Goal: Download file/media

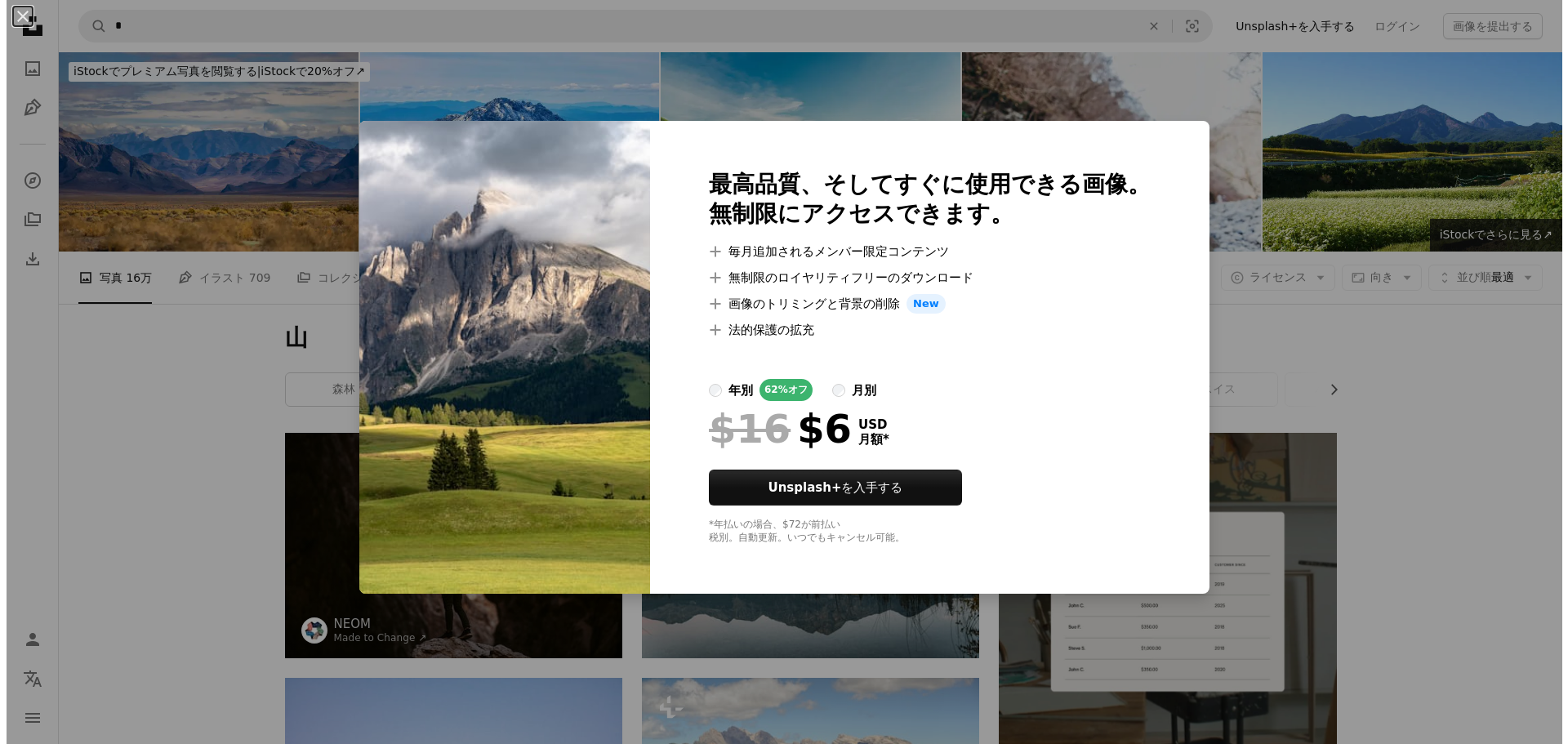
scroll to position [6752, 0]
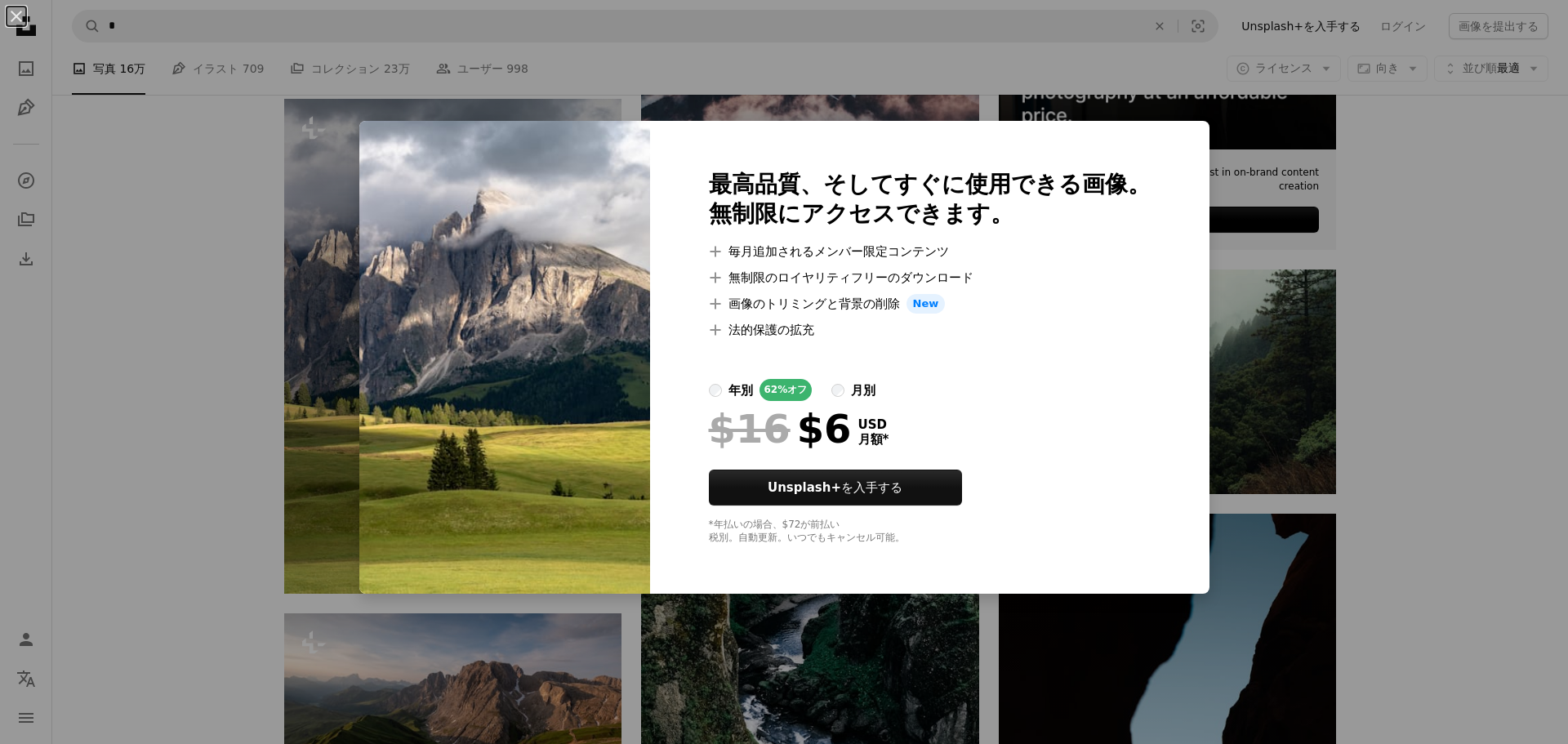
click at [1400, 313] on div "An X shape 最高品質、そしてすぐに使用できる画像。 無制限にアクセスできます。 A plus sign 毎月追加されるメンバー限定コンテンツ A p…" at bounding box center [784, 372] width 1568 height 744
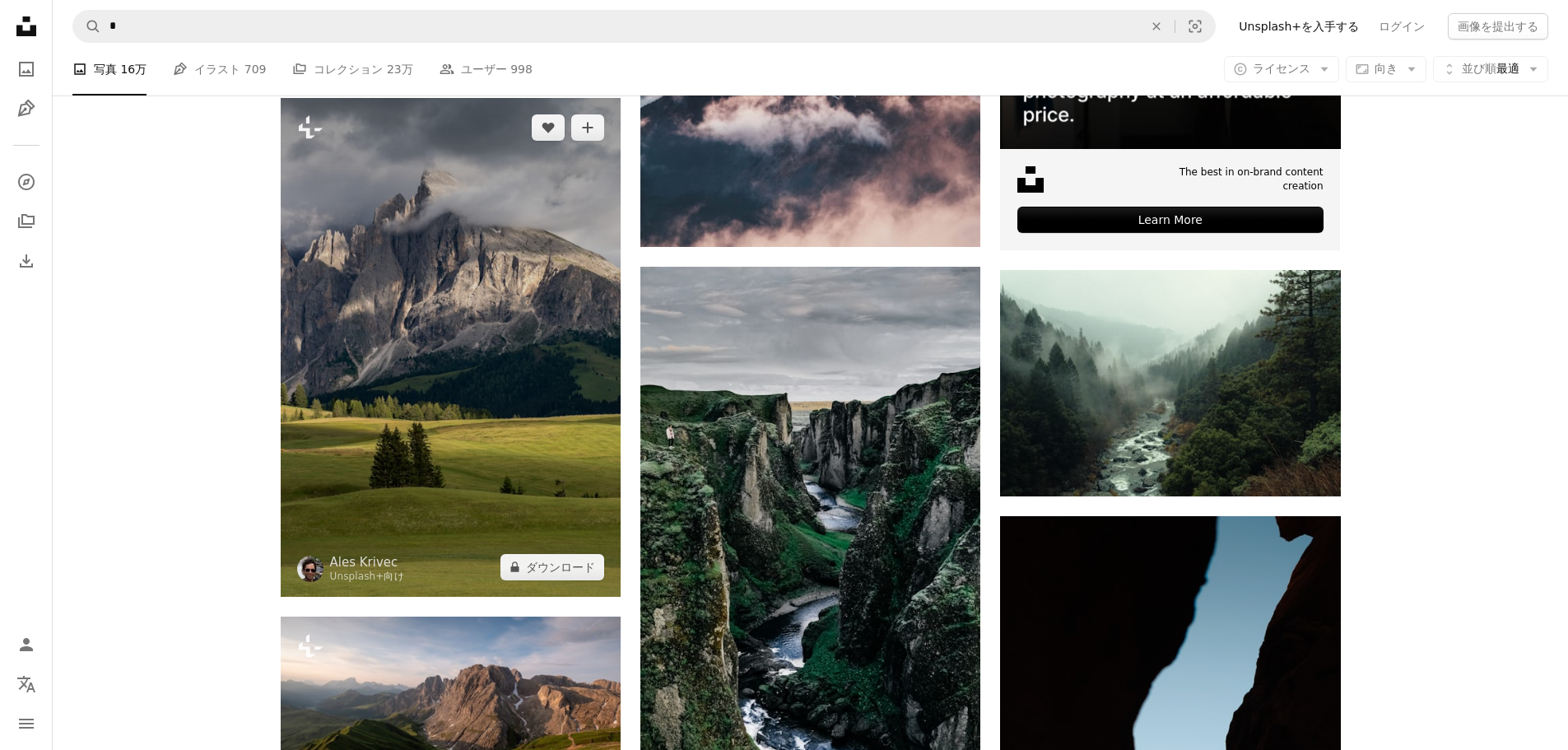
click at [593, 408] on img at bounding box center [450, 347] width 340 height 499
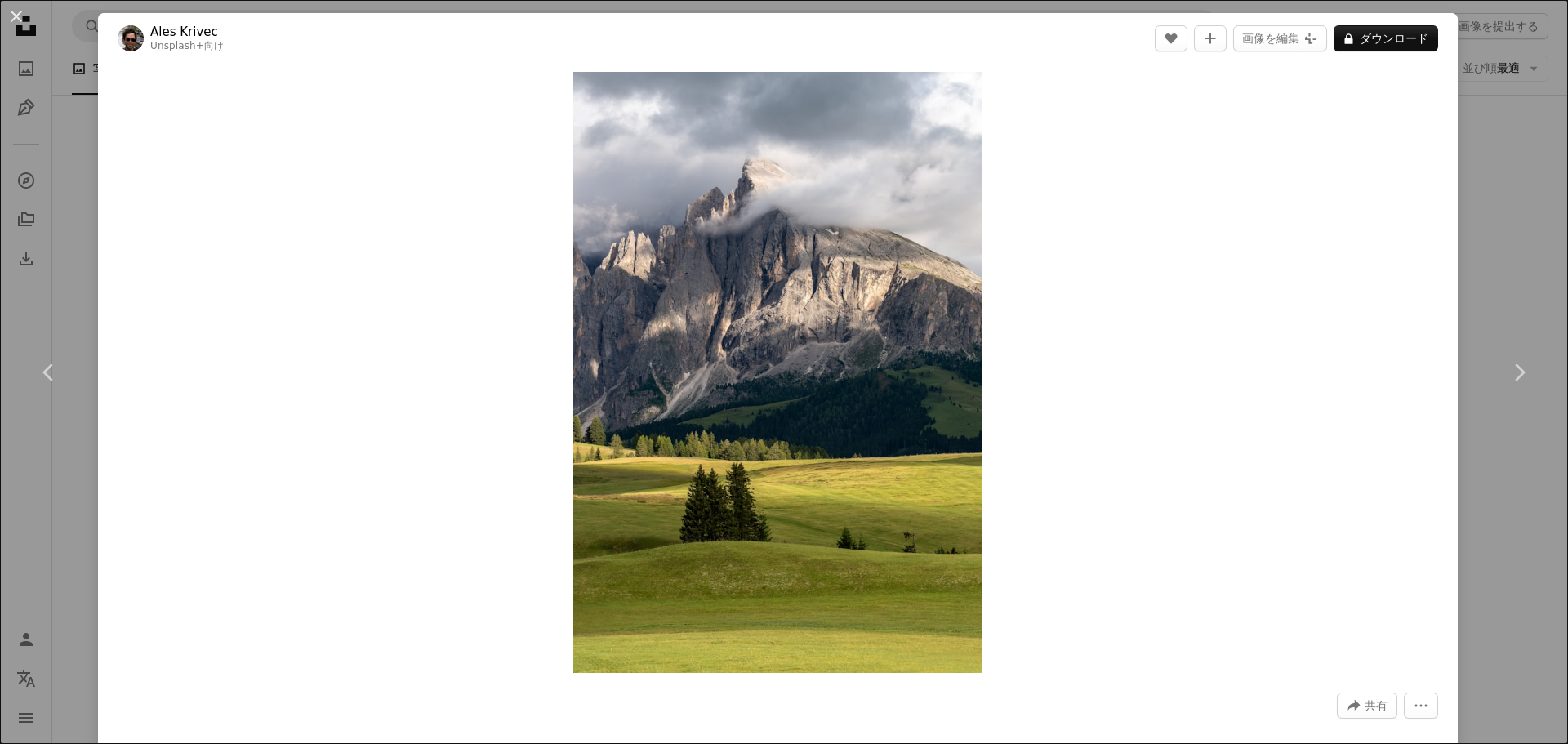
click at [1439, 357] on div "Zoom in" at bounding box center [778, 372] width 1360 height 618
click at [1502, 195] on div "An X shape Chevron left Chevron right Ales Krivec Unsplash+ 向け A heart A plus s…" at bounding box center [784, 372] width 1568 height 744
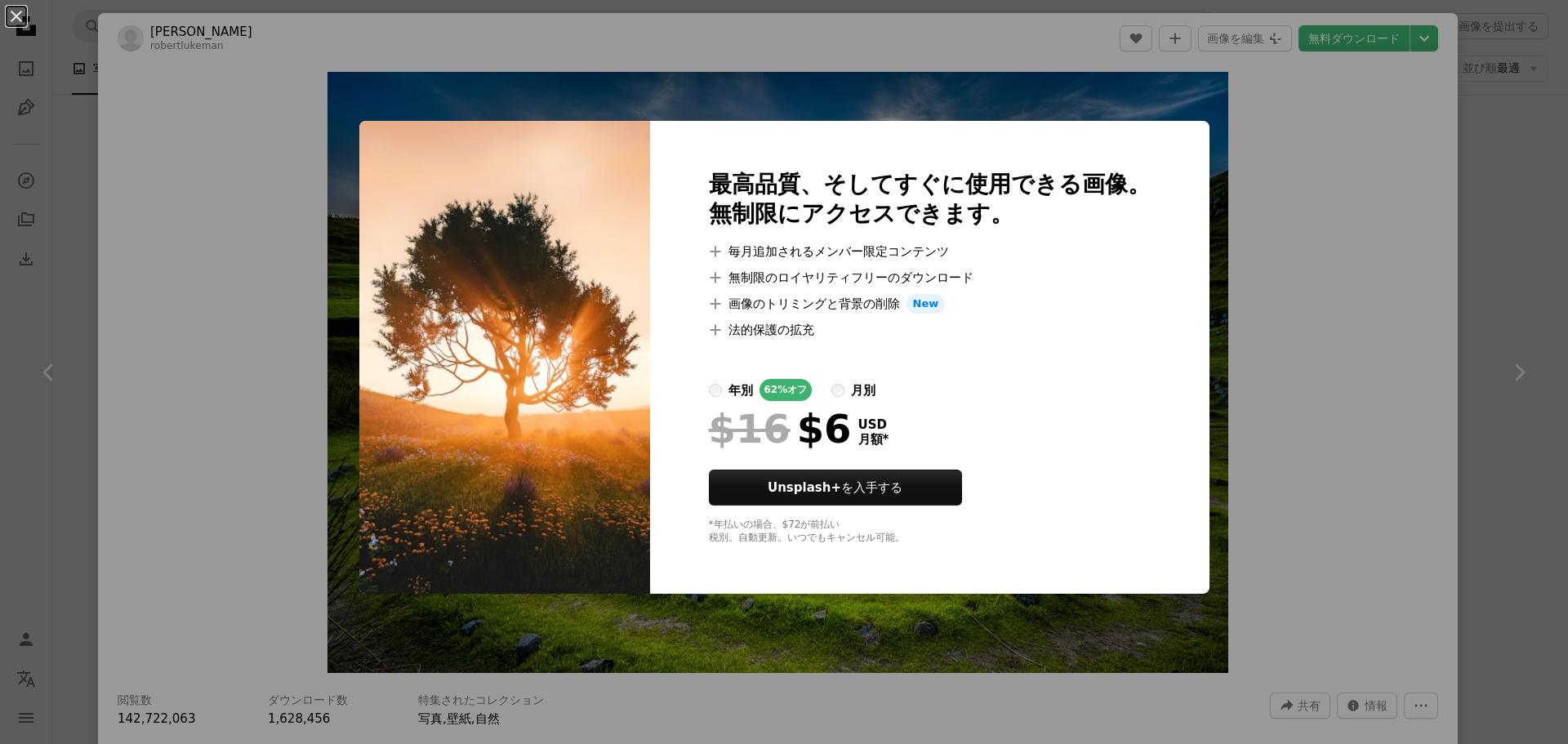
scroll to position [4245, 0]
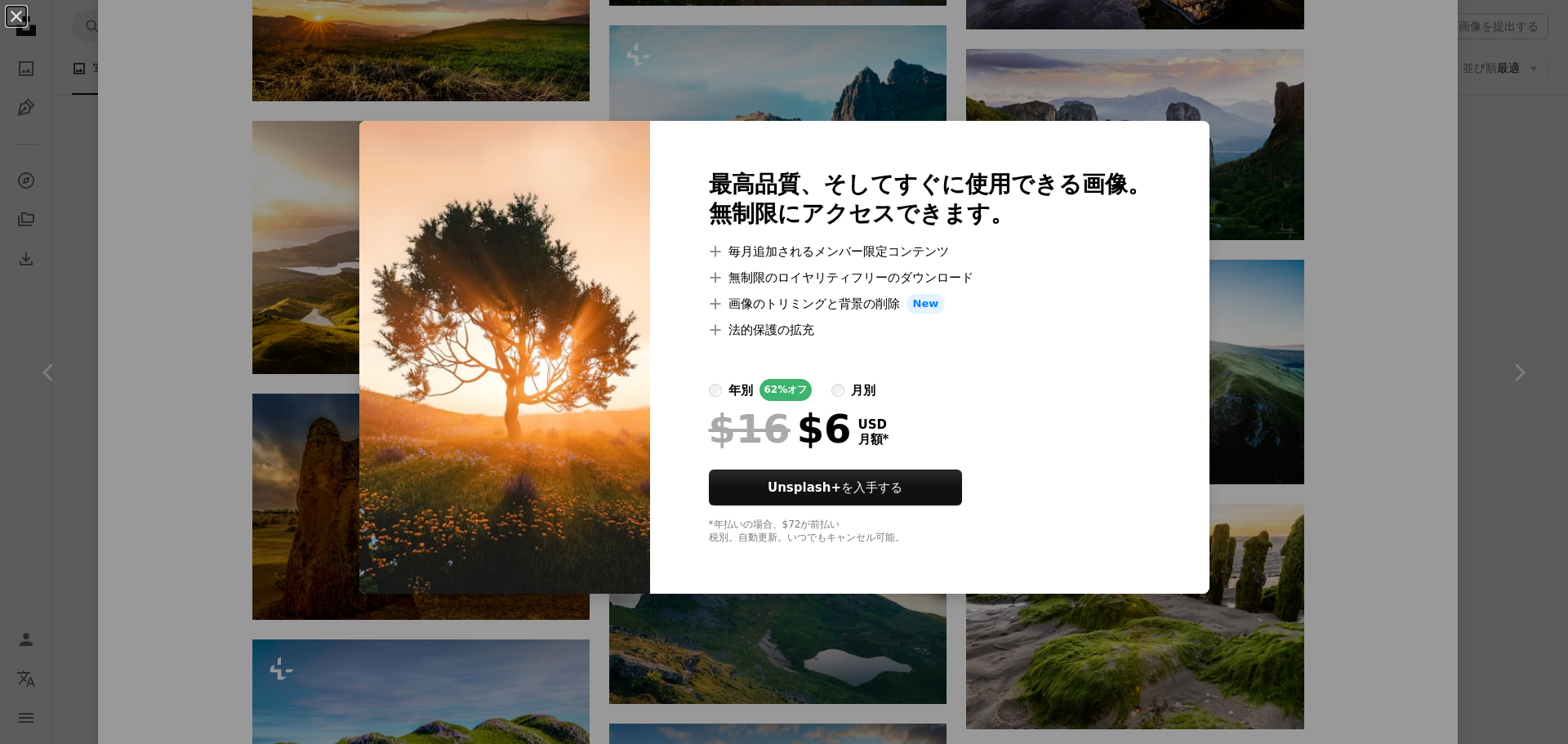
click at [1487, 246] on div "An X shape 最高品質、そしてすぐに使用できる画像。 無制限にアクセスできます。 A plus sign 毎月追加されるメンバー限定コンテンツ A p…" at bounding box center [784, 372] width 1568 height 744
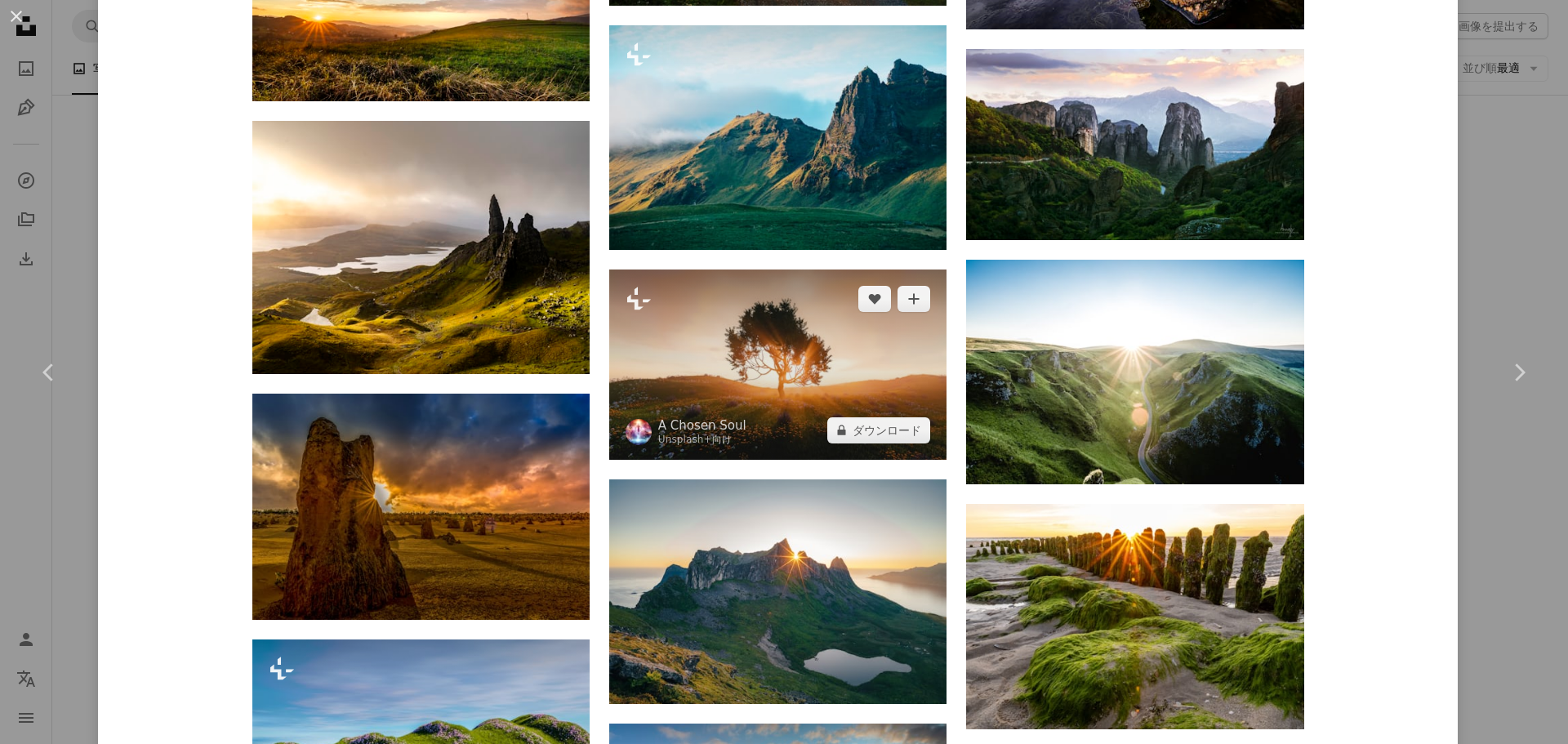
click at [835, 348] on img at bounding box center [778, 364] width 337 height 189
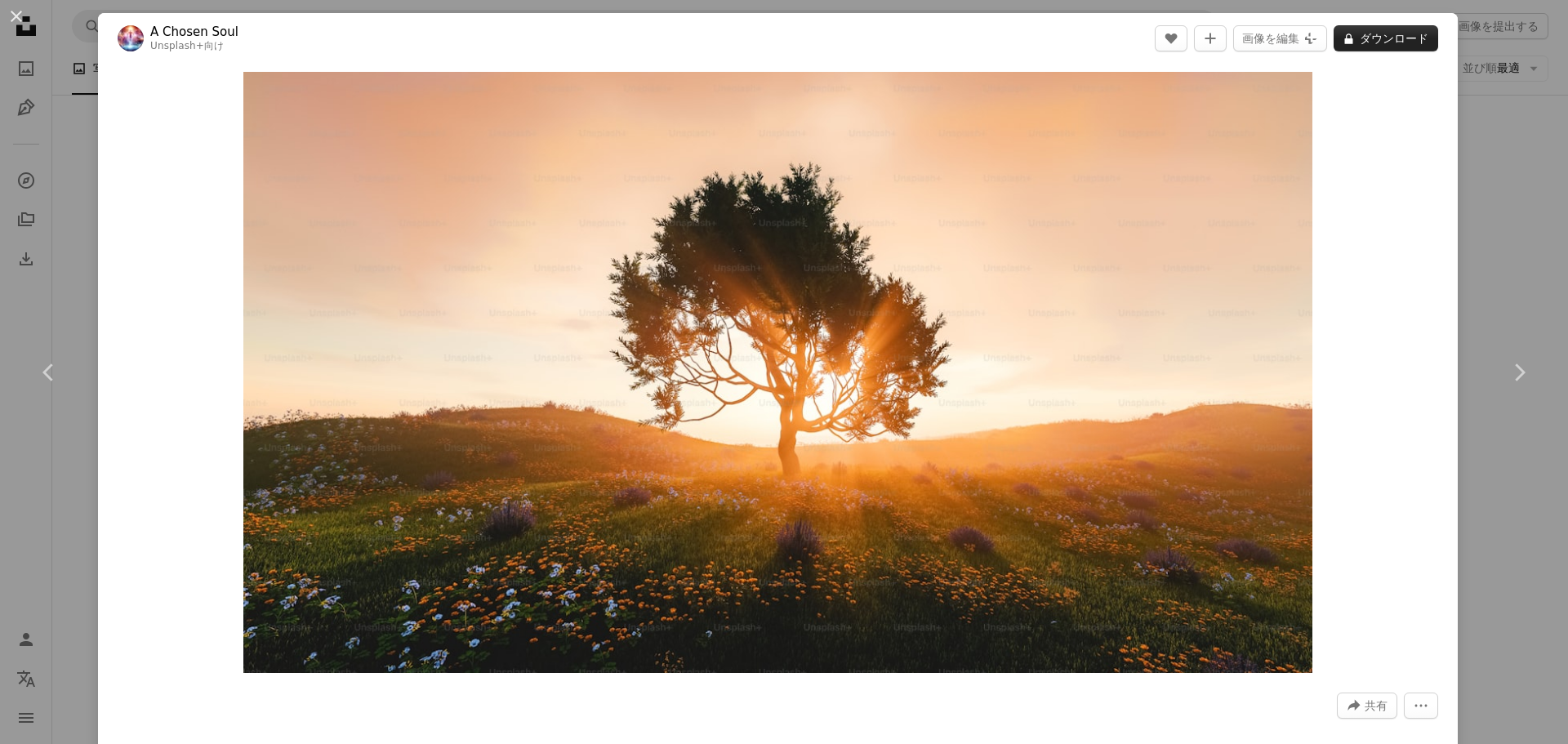
click at [1404, 44] on button "A lock ダウンロード" at bounding box center [1386, 38] width 105 height 26
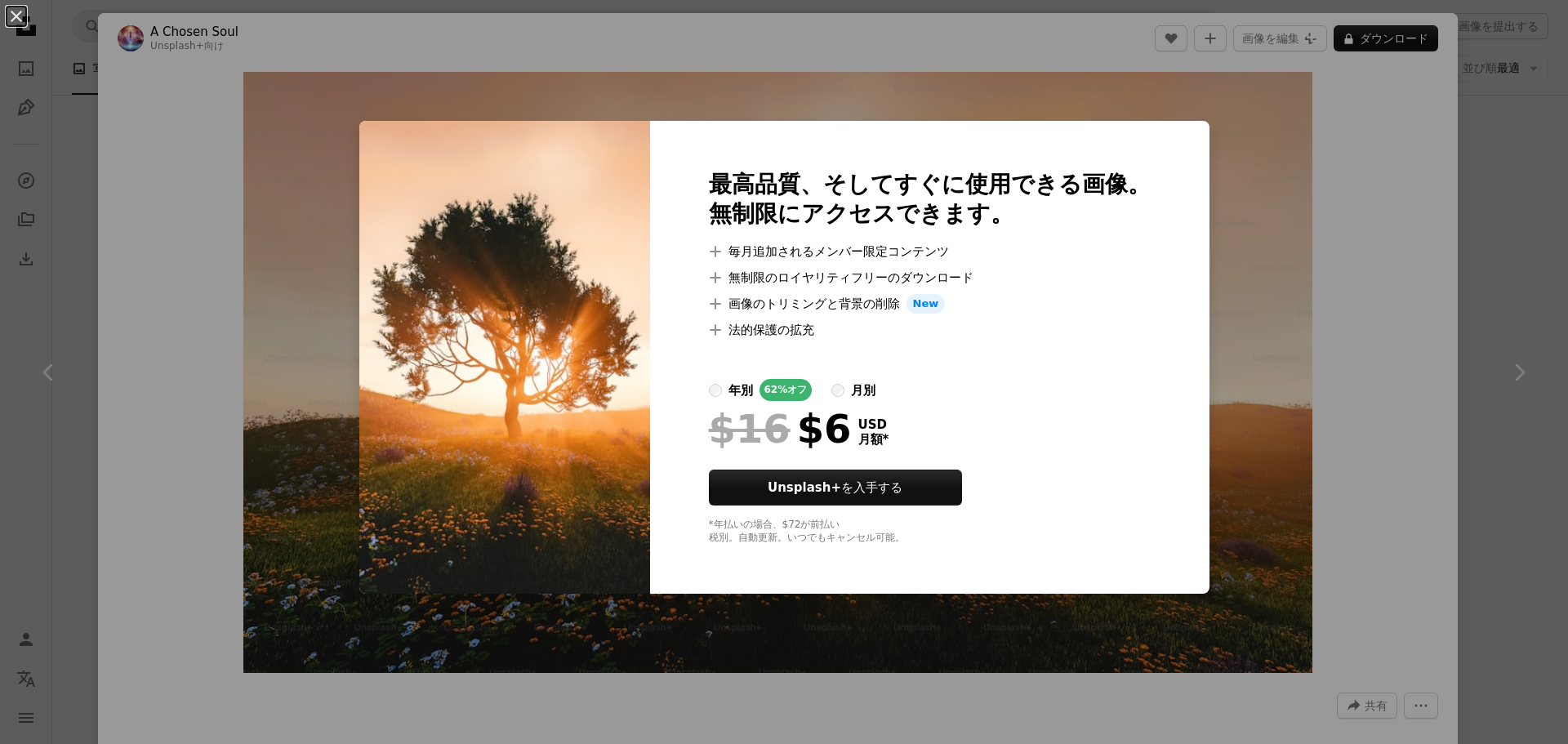
click at [1493, 286] on div "An X shape 最高品質、そしてすぐに使用できる画像。 無制限にアクセスできます。 A plus sign 毎月追加されるメンバー限定コンテンツ A p…" at bounding box center [784, 372] width 1568 height 744
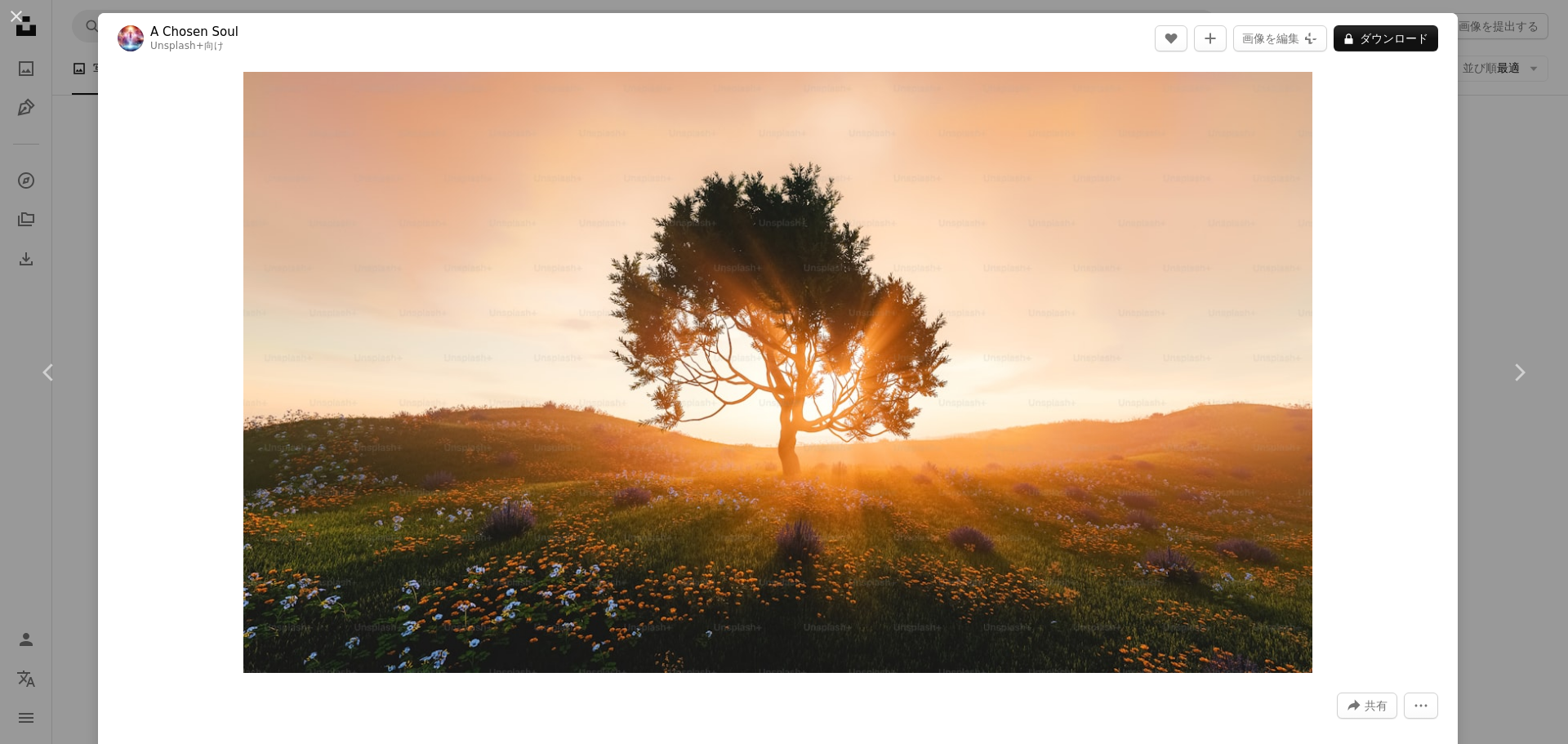
click at [1493, 286] on div "An X shape Chevron left Chevron right A Chosen Soul Unsplash+ 向け A heart A plus…" at bounding box center [784, 372] width 1568 height 744
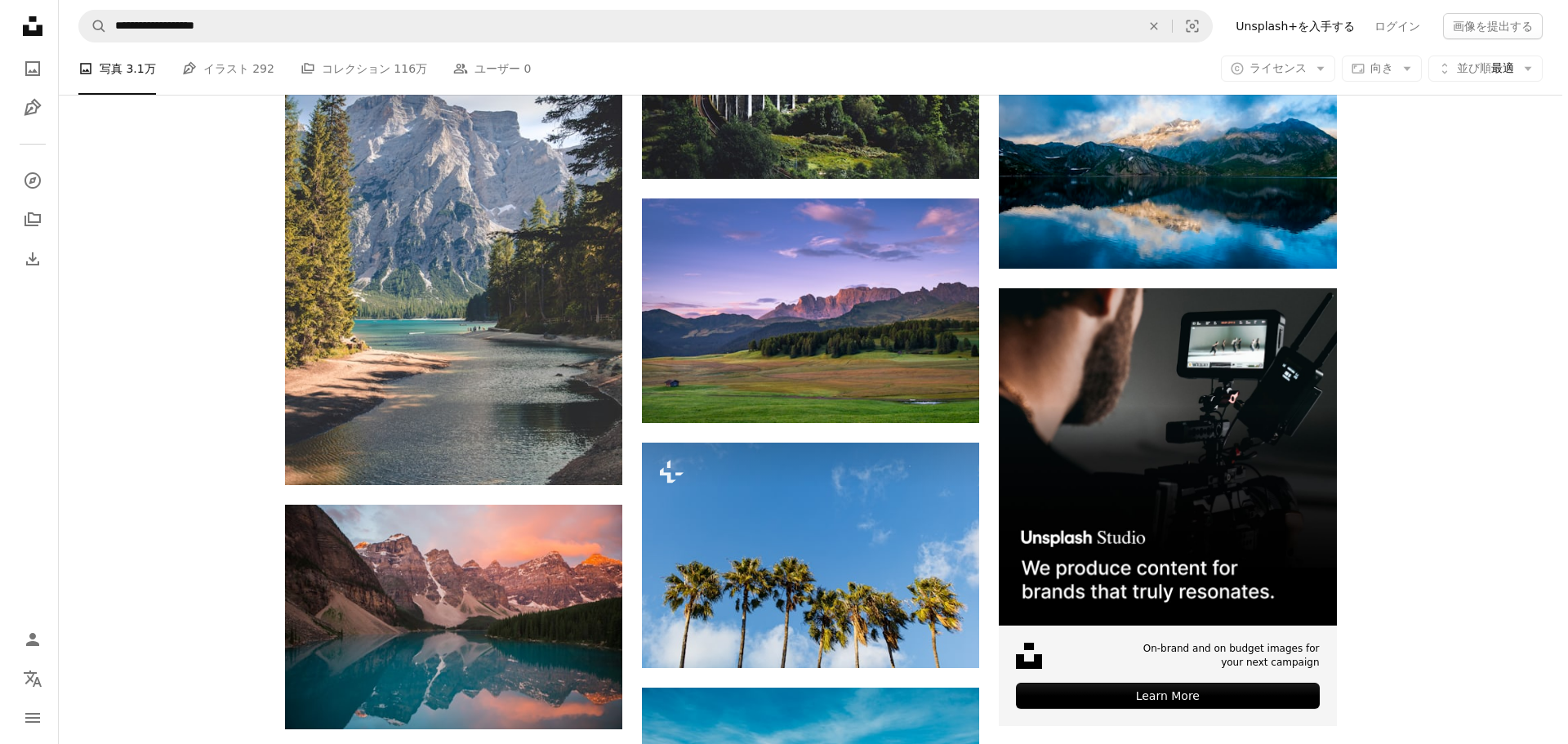
scroll to position [4955, 0]
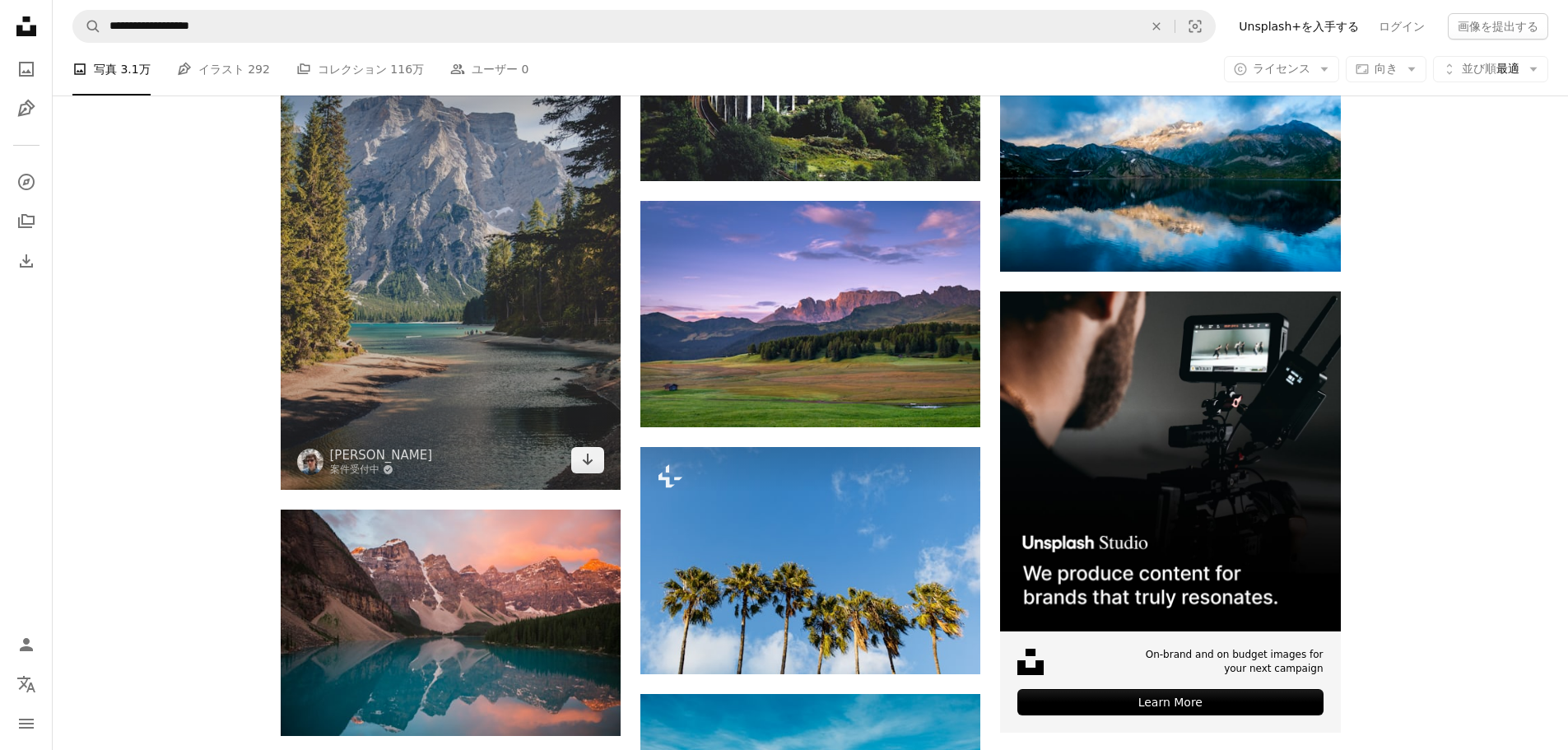
click at [445, 259] on img at bounding box center [450, 234] width 340 height 510
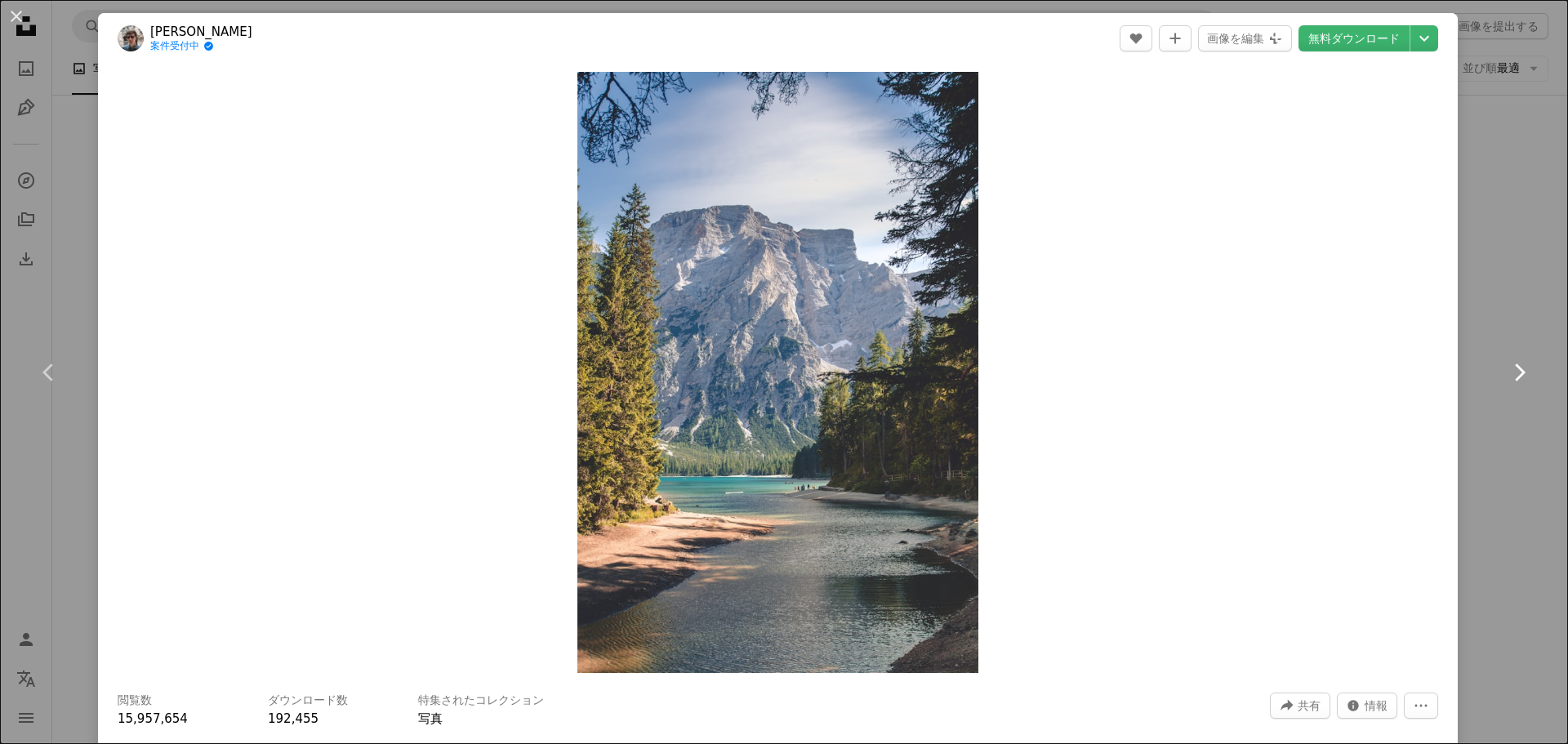
click at [1503, 302] on link "Chevron right" at bounding box center [1518, 372] width 98 height 156
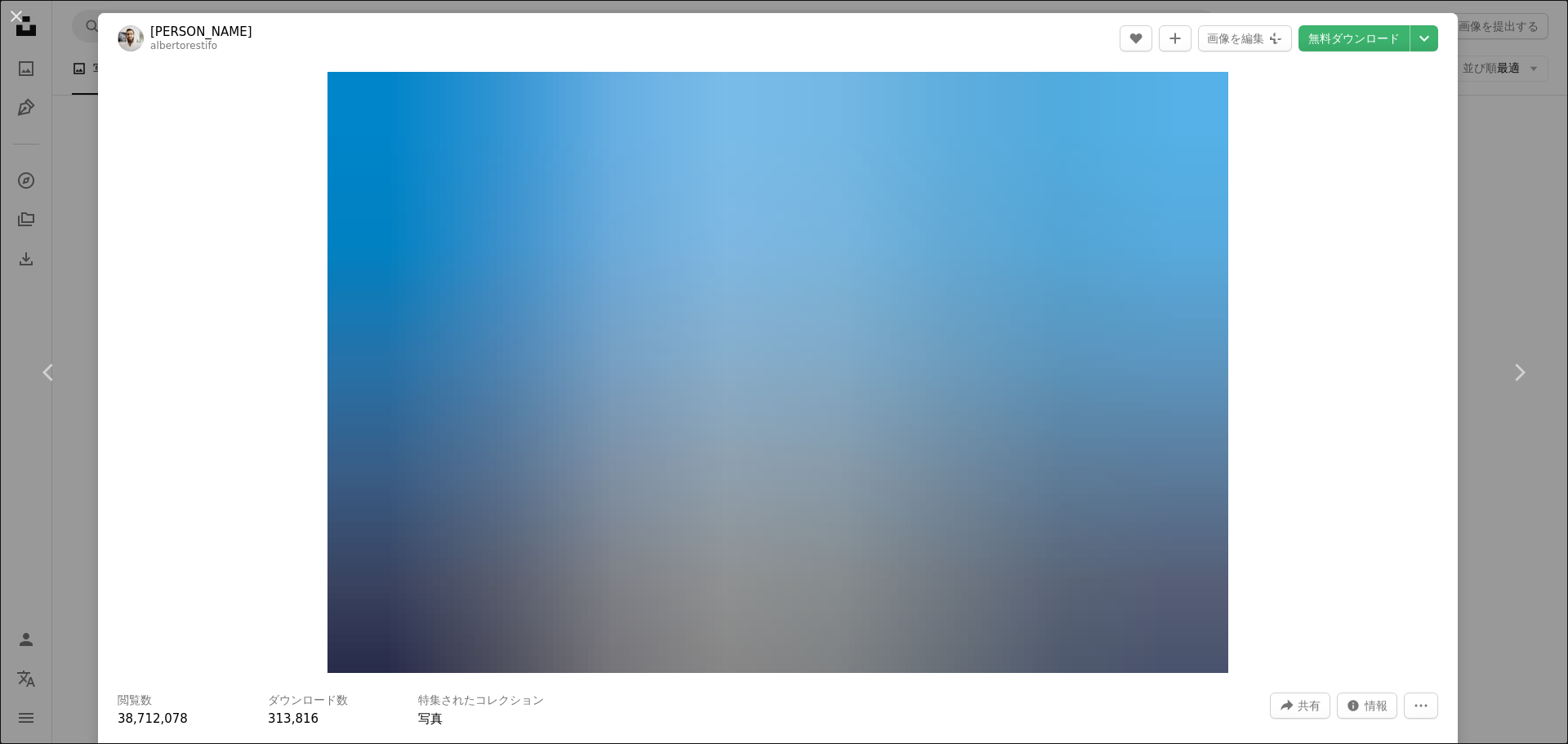
scroll to position [327, 0]
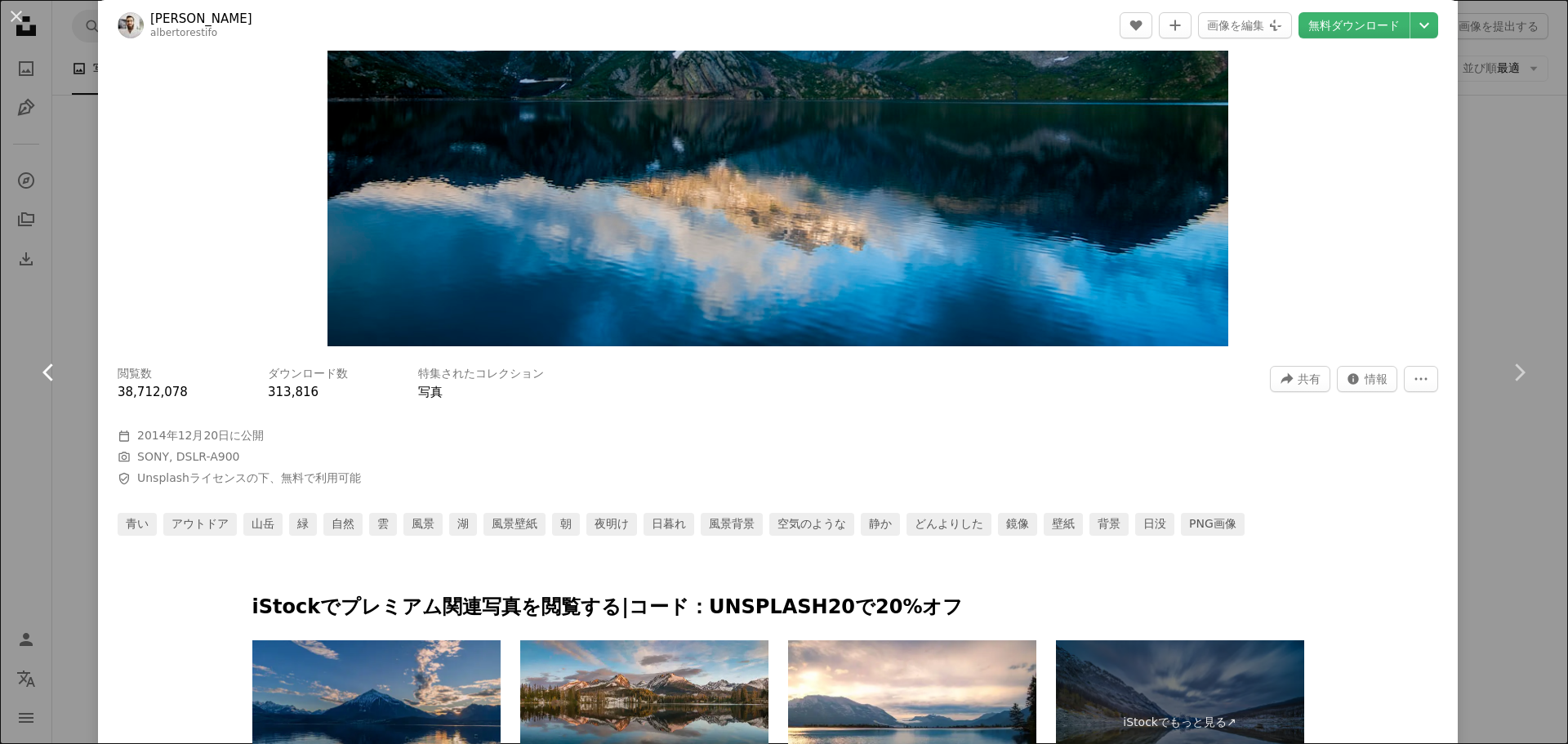
click at [0, 309] on link "Chevron left" at bounding box center [49, 372] width 98 height 156
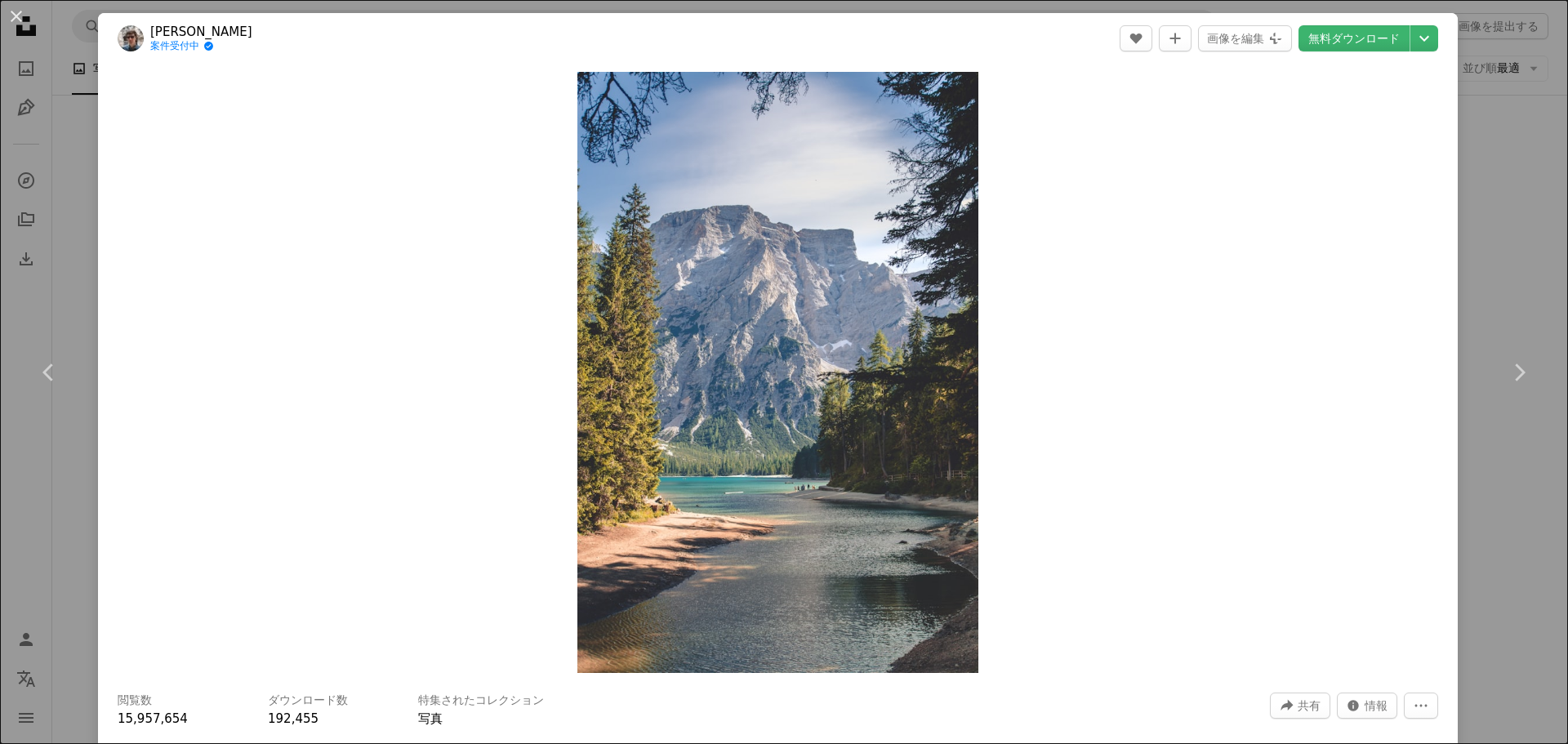
click at [1479, 118] on div "An X shape Chevron left Chevron right [PERSON_NAME] 案件受付中 A checkmark inside of…" at bounding box center [784, 372] width 1568 height 744
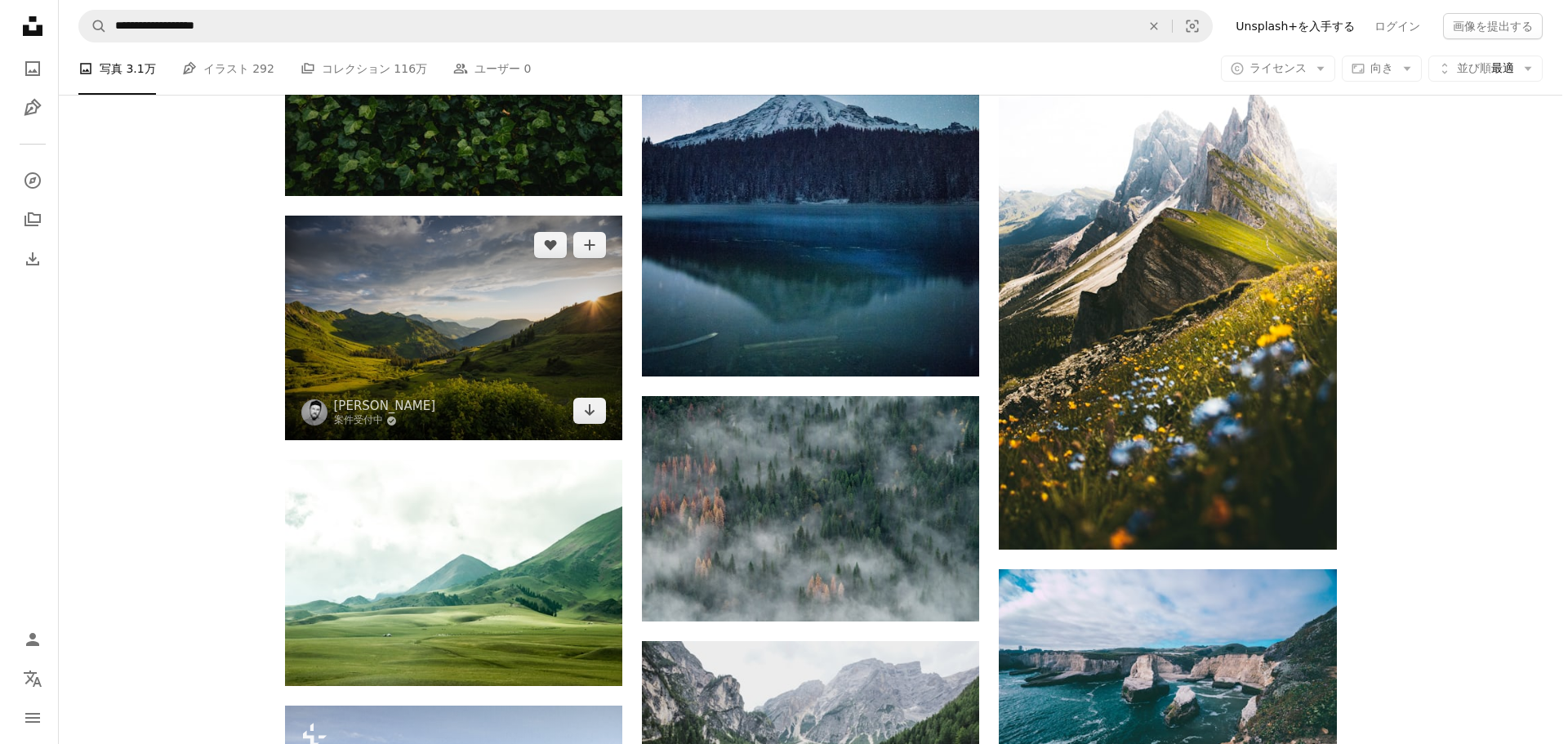
scroll to position [8629, 0]
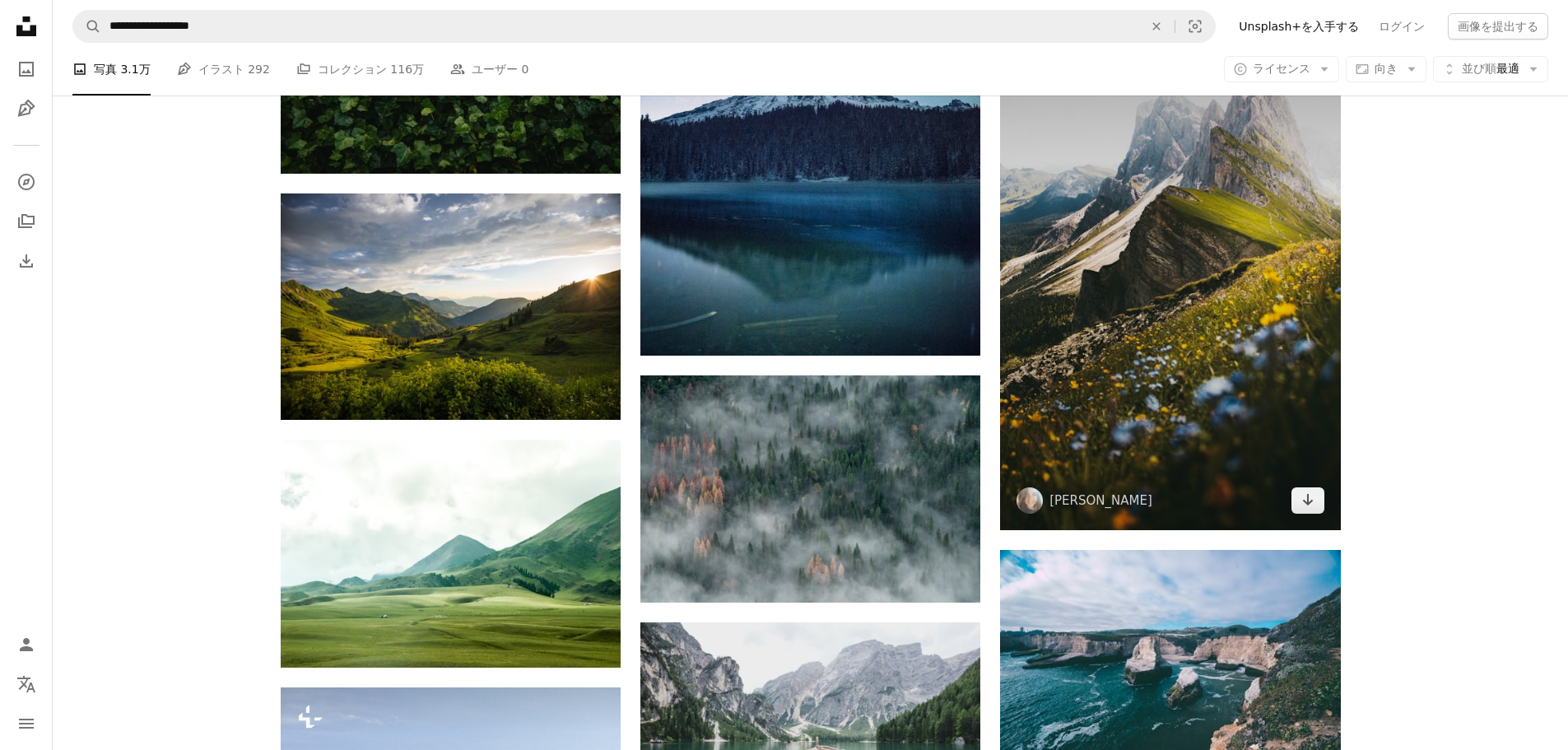
click at [1120, 292] on img at bounding box center [1170, 275] width 340 height 510
